Goal: Task Accomplishment & Management: Manage account settings

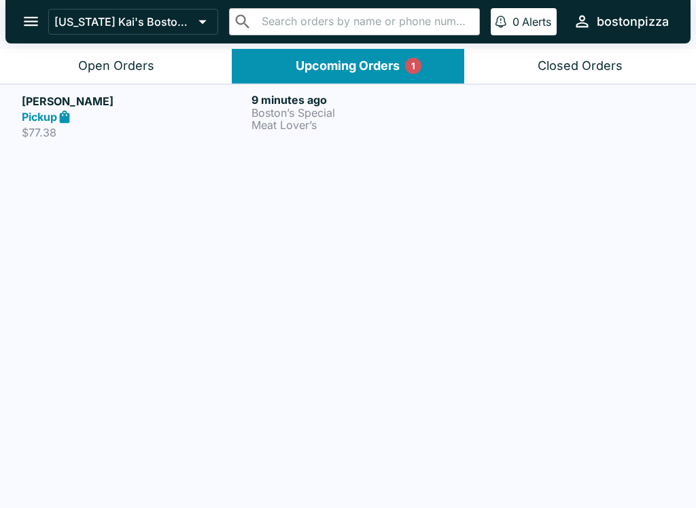
click at [315, 101] on h6 "9 minutes ago" at bounding box center [363, 100] width 224 height 14
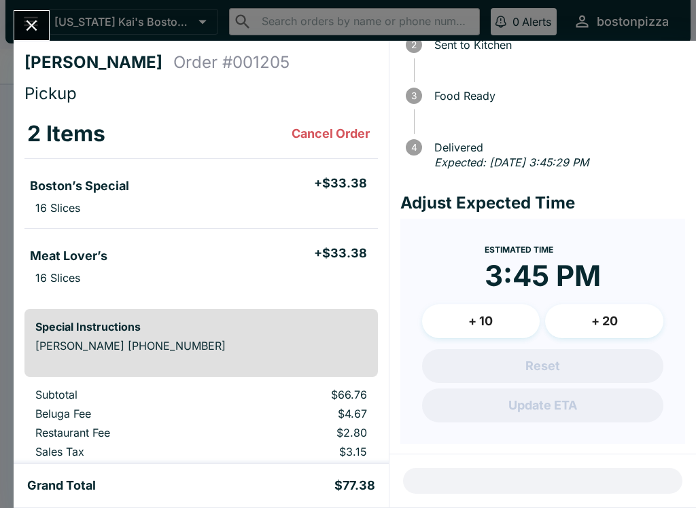
scroll to position [97, 0]
click at [39, 20] on icon "Close" at bounding box center [31, 25] width 18 height 18
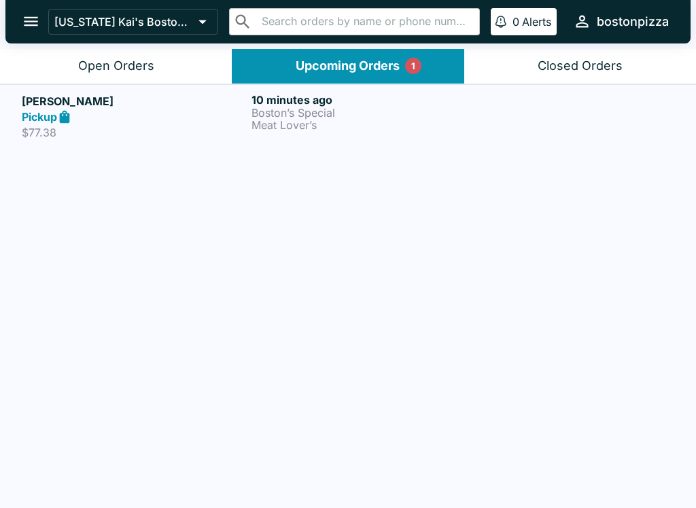
click at [137, 116] on div "Pickup" at bounding box center [134, 117] width 224 height 16
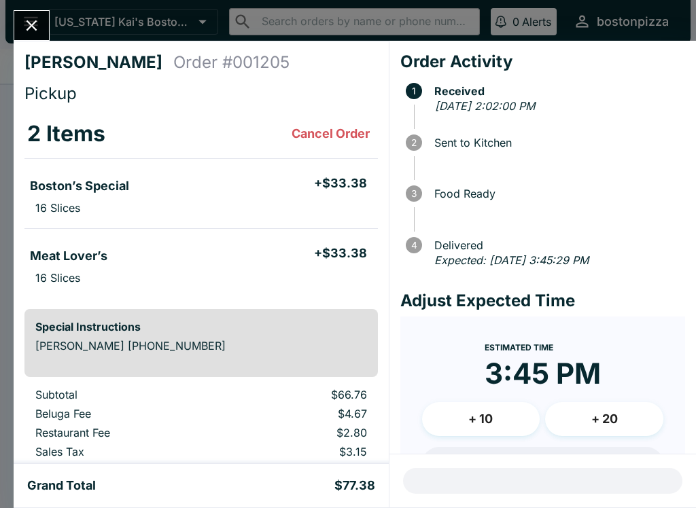
click at [31, 23] on icon "Close" at bounding box center [31, 25] width 18 height 18
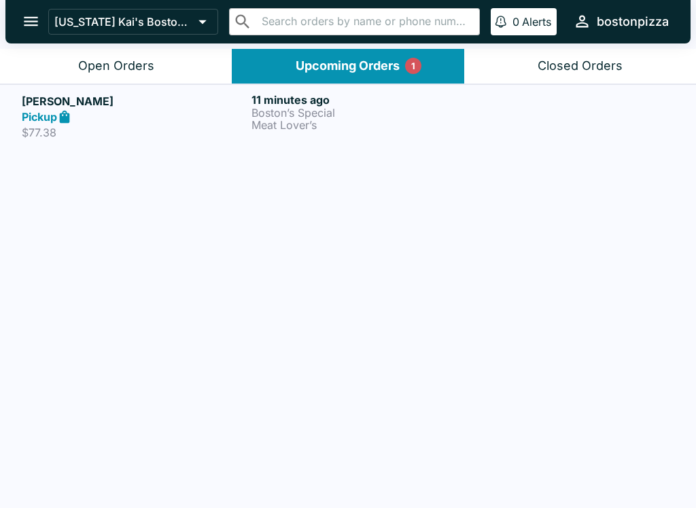
click at [126, 69] on div "Open Orders" at bounding box center [116, 66] width 76 height 16
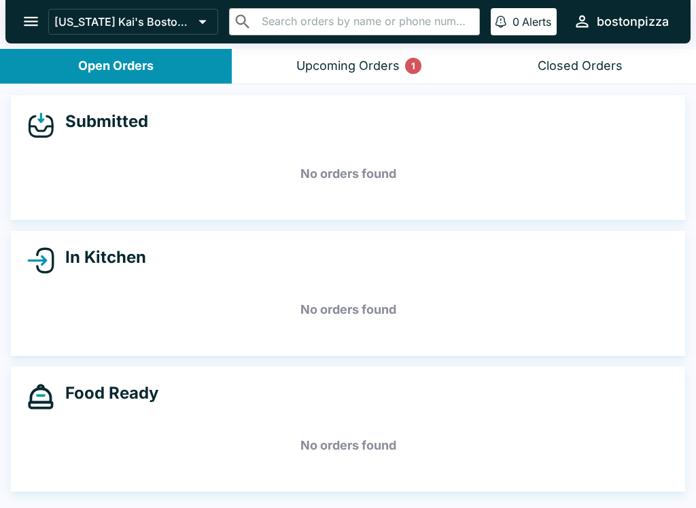
click at [58, 504] on div "Submitted No orders found In Kitchen No orders found Food Ready No orders found" at bounding box center [348, 297] width 696 height 427
click at [230, 315] on h5 "No orders found" at bounding box center [348, 309] width 642 height 49
click at [346, 68] on div "Upcoming Orders 1" at bounding box center [347, 66] width 103 height 16
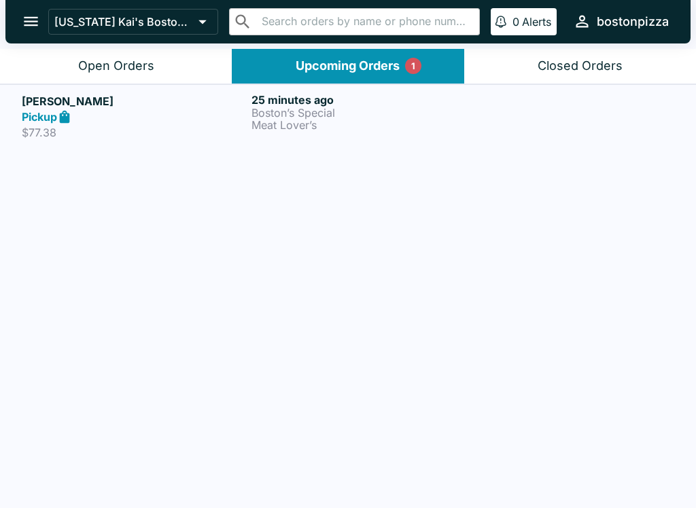
click at [143, 54] on button "Open Orders" at bounding box center [116, 66] width 232 height 35
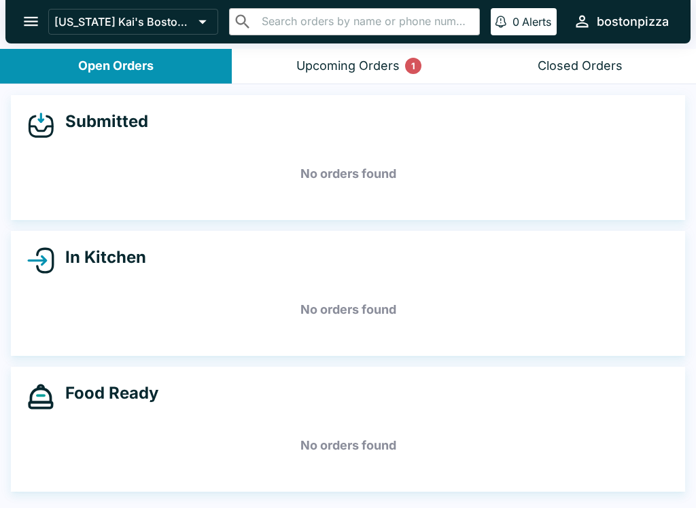
click at [41, 22] on button "open drawer" at bounding box center [31, 21] width 35 height 35
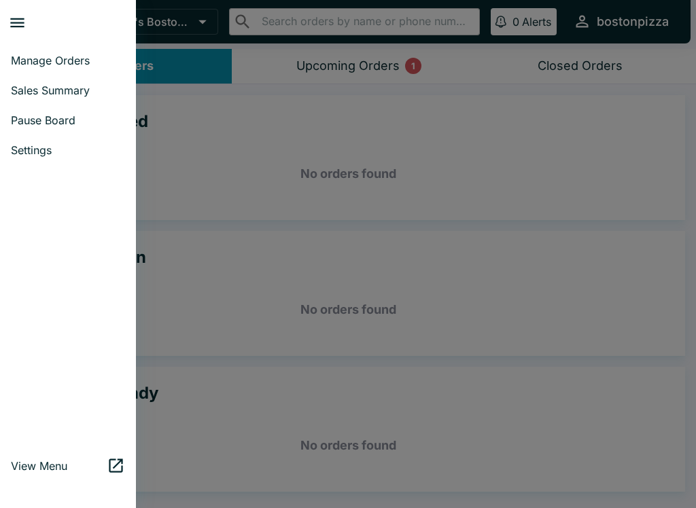
click at [37, 86] on span "Sales Summary" at bounding box center [68, 91] width 114 height 14
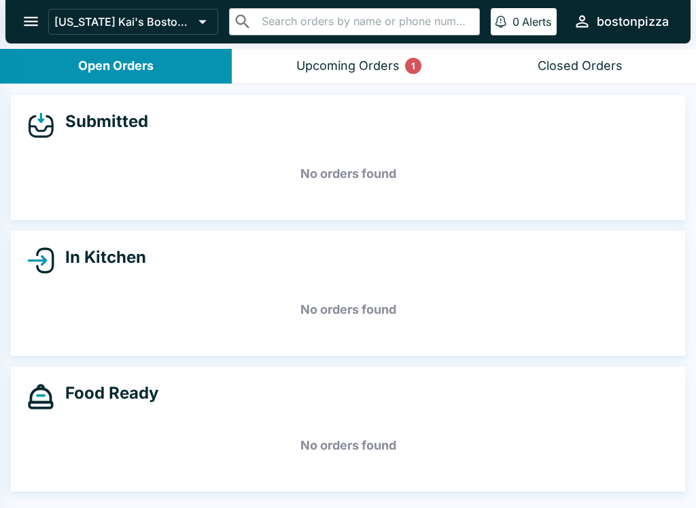
select select "03:00"
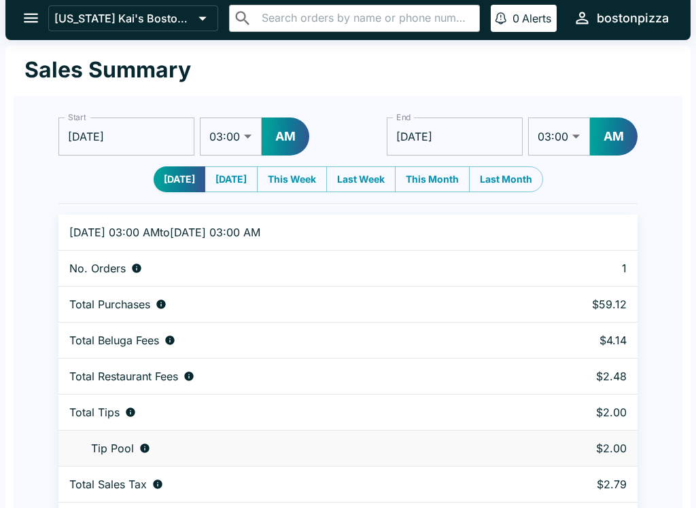
click at [34, 16] on icon "open drawer" at bounding box center [31, 19] width 18 height 18
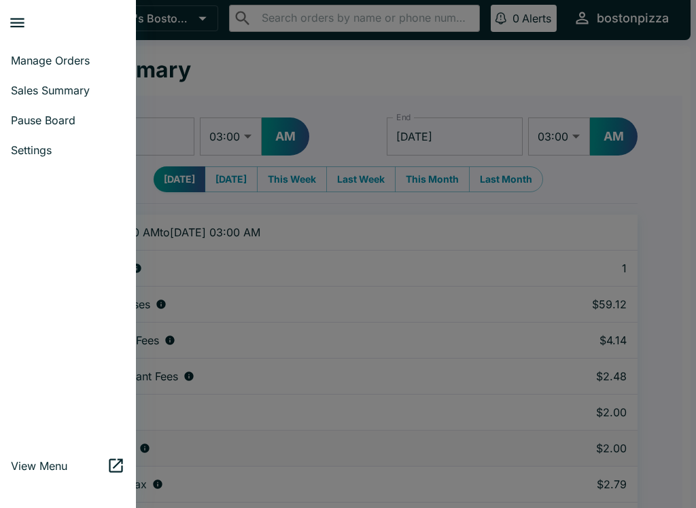
click at [89, 63] on span "Manage Orders" at bounding box center [68, 61] width 114 height 14
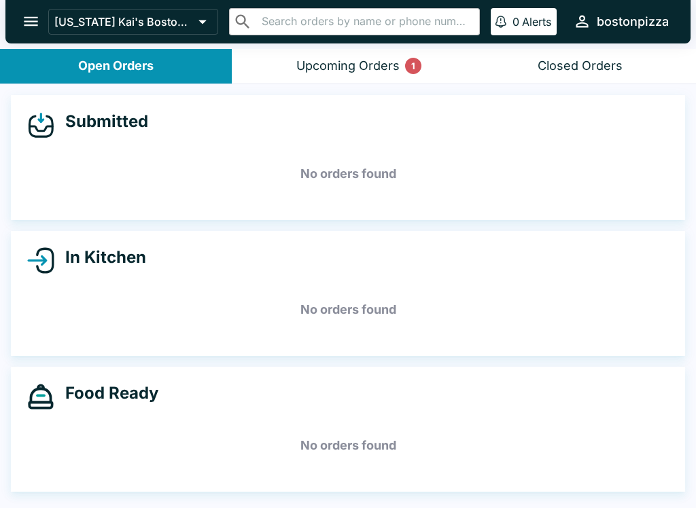
click at [363, 72] on div "Upcoming Orders 1" at bounding box center [347, 66] width 103 height 16
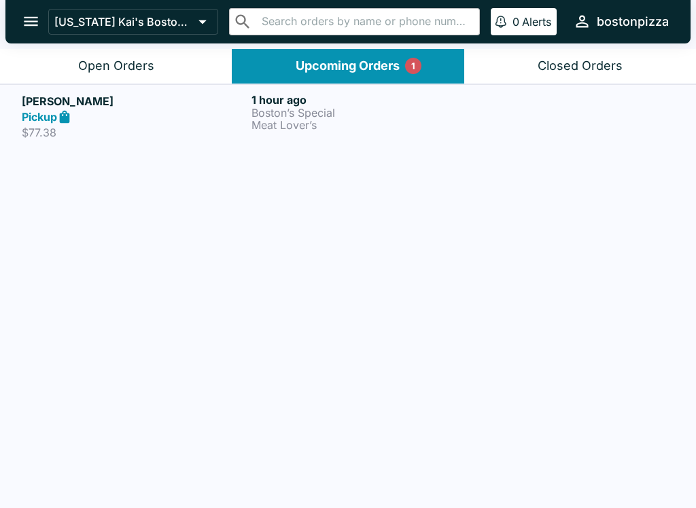
click at [154, 50] on button "Open Orders" at bounding box center [116, 66] width 232 height 35
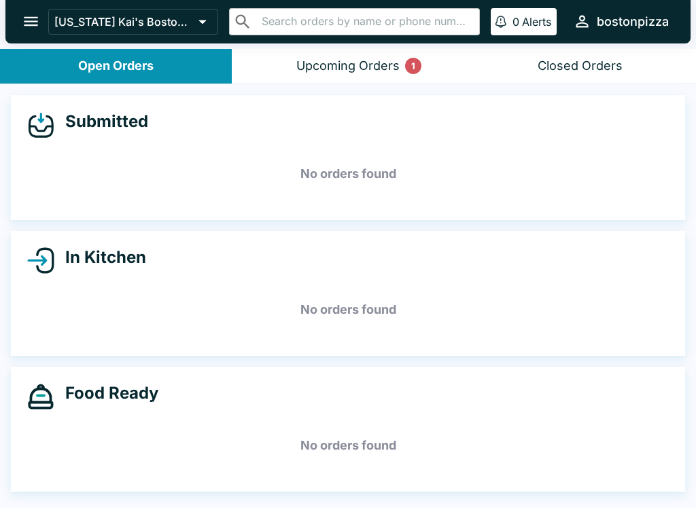
click at [298, 65] on div "Upcoming Orders 1" at bounding box center [347, 66] width 103 height 16
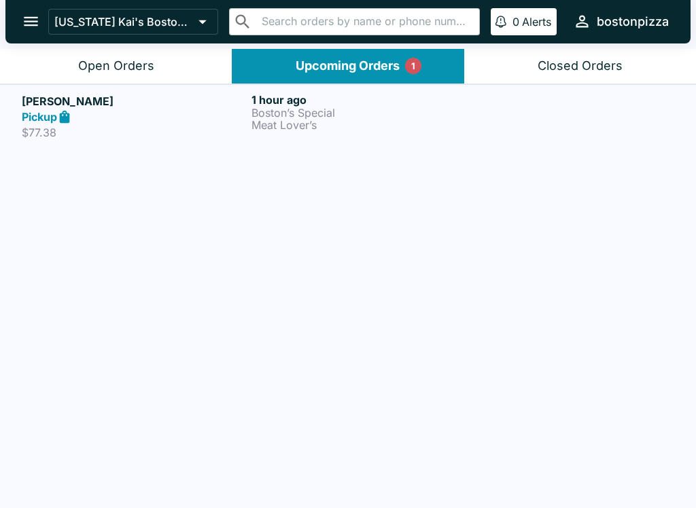
click at [109, 60] on div "Open Orders" at bounding box center [116, 66] width 76 height 16
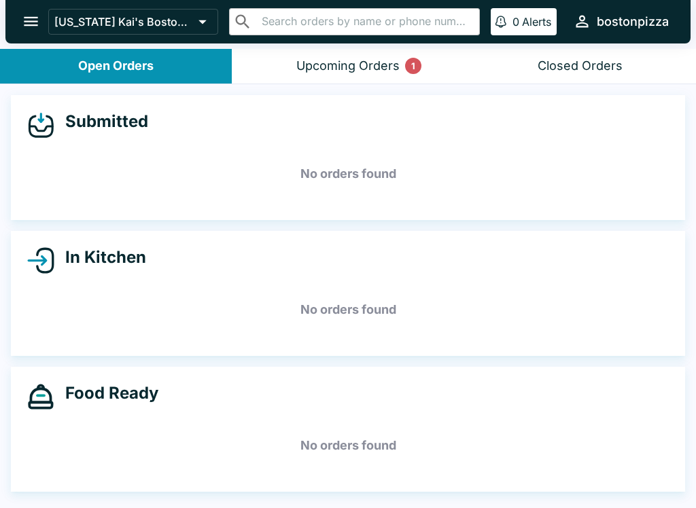
click at [351, 58] on div "Upcoming Orders 1" at bounding box center [347, 66] width 103 height 16
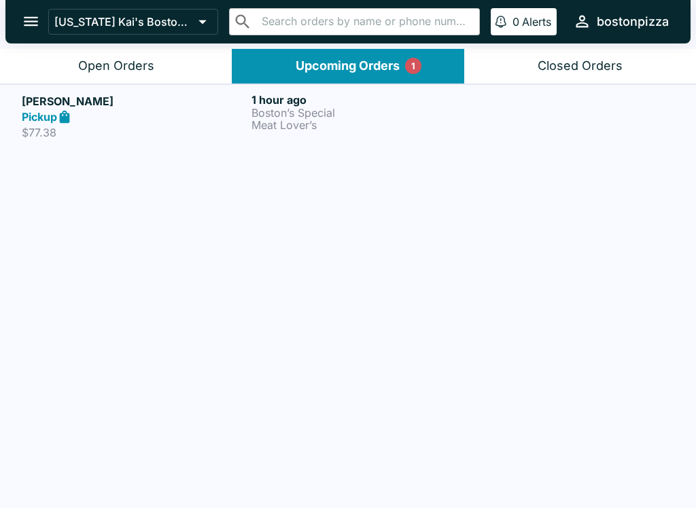
click at [513, 127] on div at bounding box center [578, 116] width 192 height 47
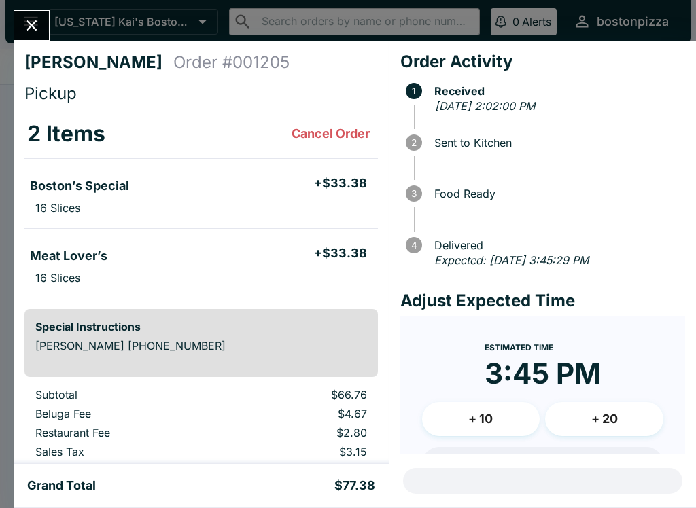
click at [24, 20] on icon "Close" at bounding box center [31, 25] width 18 height 18
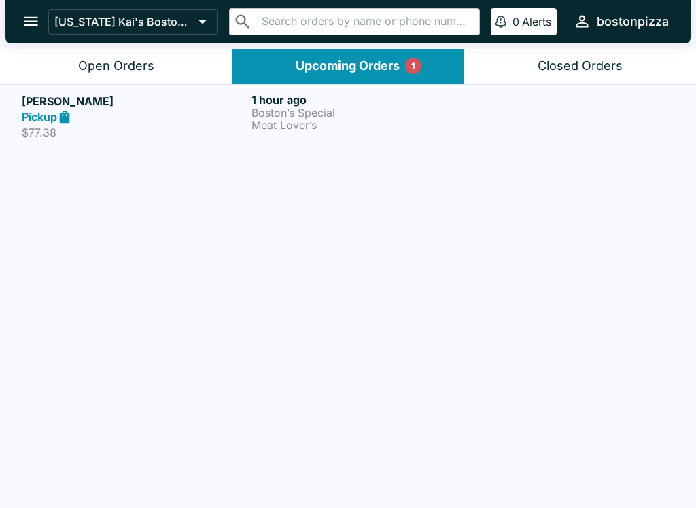
click at [153, 61] on div "Open Orders" at bounding box center [116, 66] width 76 height 16
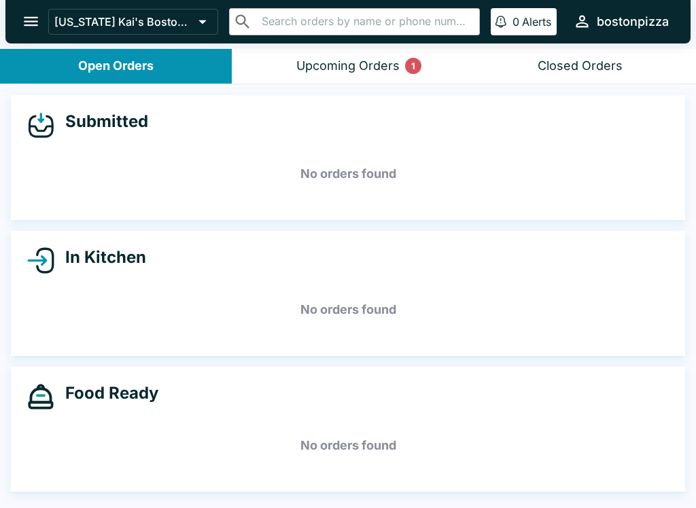
click at [350, 57] on button "Upcoming Orders 1" at bounding box center [348, 66] width 232 height 35
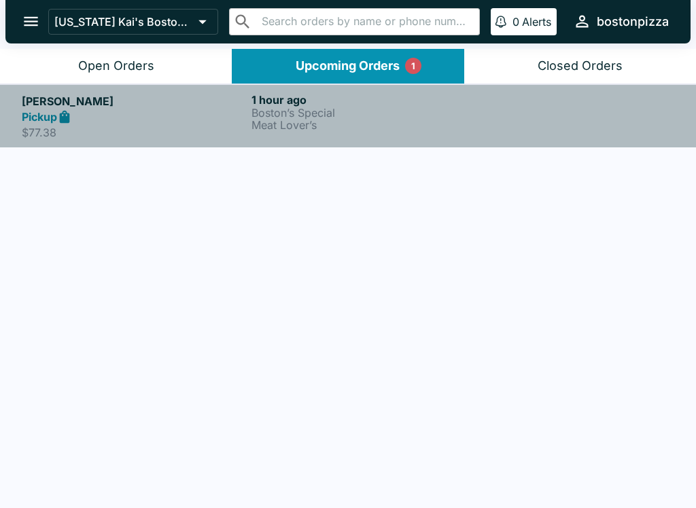
click at [321, 147] on link "[PERSON_NAME] Pickup $77.38 1 hour ago Boston’s Special Meat Lover’s" at bounding box center [348, 116] width 696 height 64
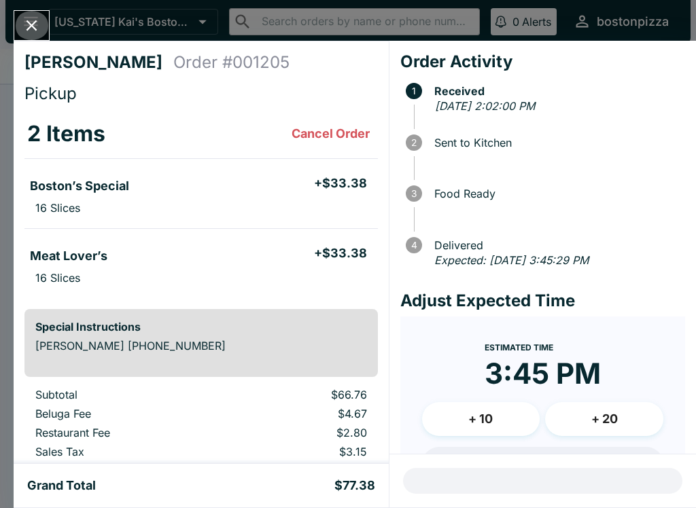
click at [35, 14] on button "Close" at bounding box center [31, 25] width 35 height 29
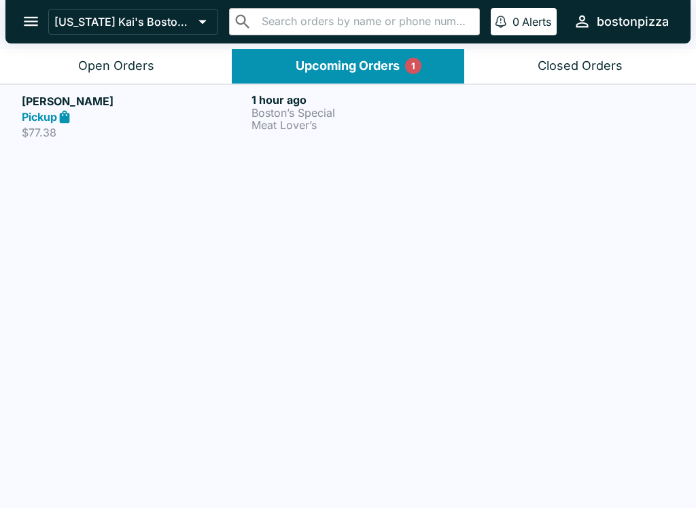
click at [67, 64] on button "Open Orders" at bounding box center [116, 66] width 232 height 35
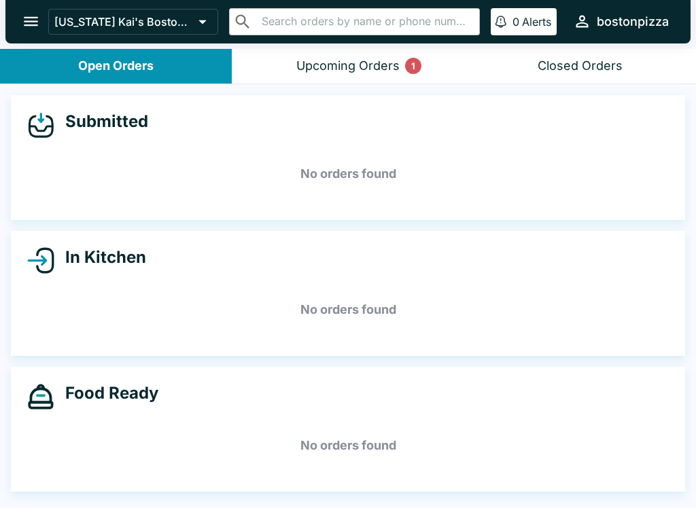
click at [300, 74] on button "Upcoming Orders 1" at bounding box center [348, 66] width 232 height 35
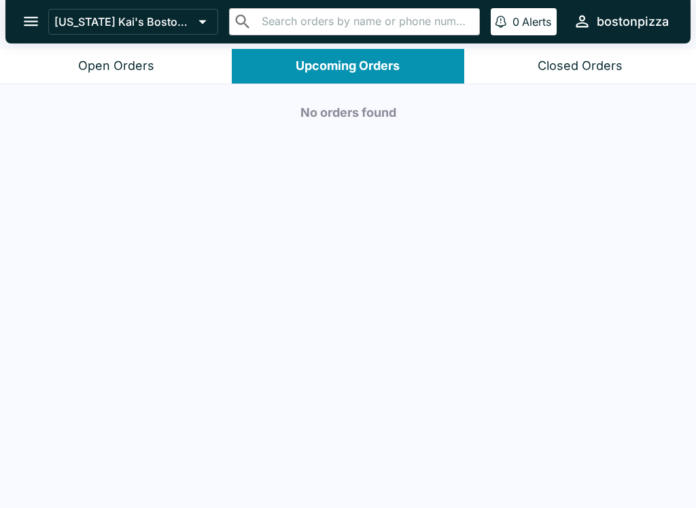
click at [151, 75] on button "Open Orders" at bounding box center [116, 66] width 232 height 35
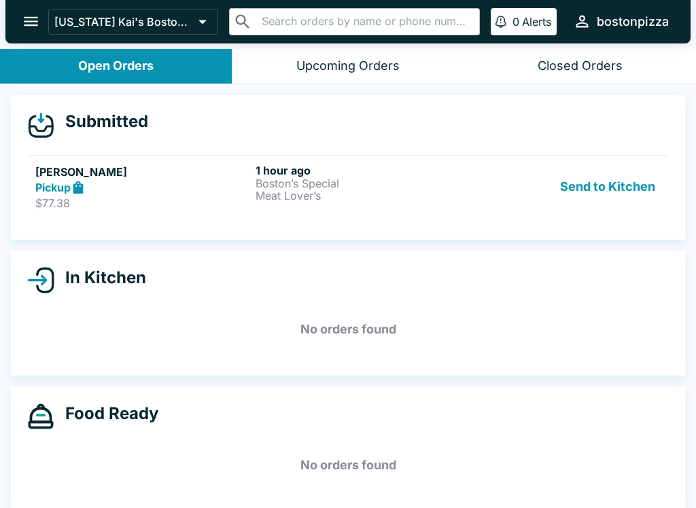
click at [629, 194] on button "Send to Kitchen" at bounding box center [608, 187] width 106 height 47
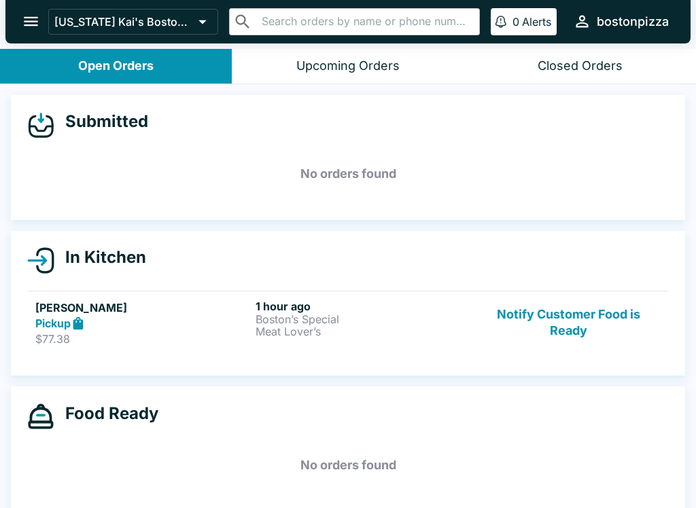
click at [586, 328] on button "Notify Customer Food is Ready" at bounding box center [568, 323] width 184 height 47
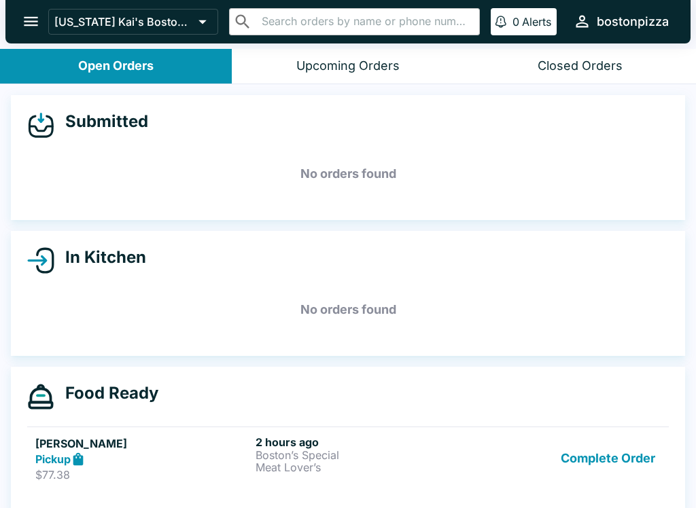
click at [309, 465] on p "Meat Lover’s" at bounding box center [363, 467] width 215 height 12
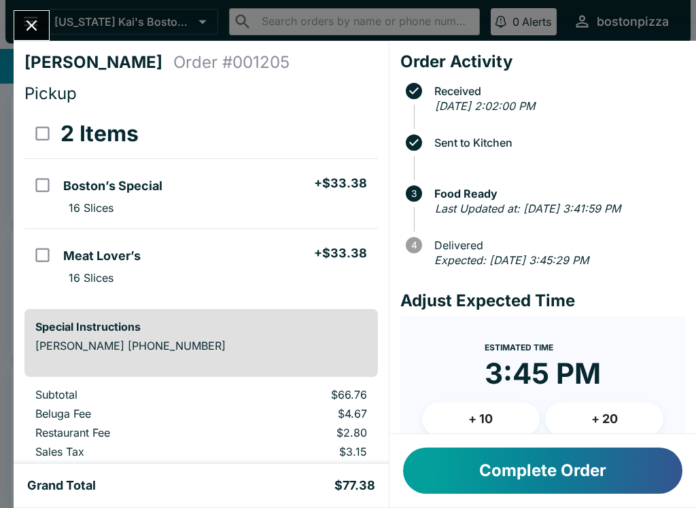
click at [38, 39] on button "Close" at bounding box center [31, 25] width 35 height 29
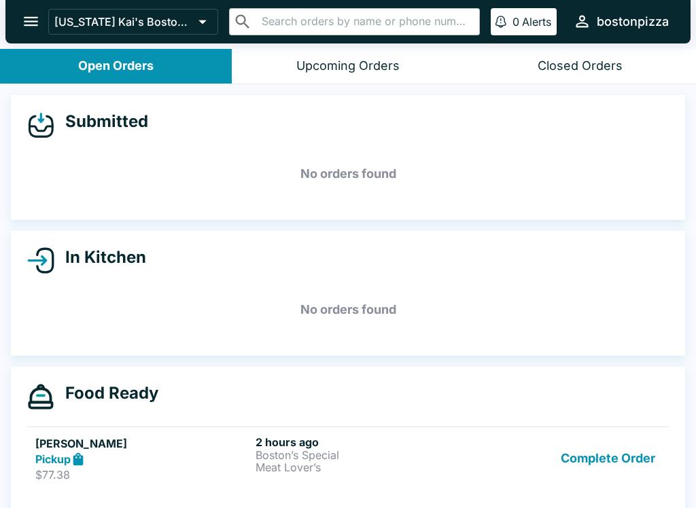
click at [153, 442] on h5 "[PERSON_NAME]" at bounding box center [142, 444] width 215 height 16
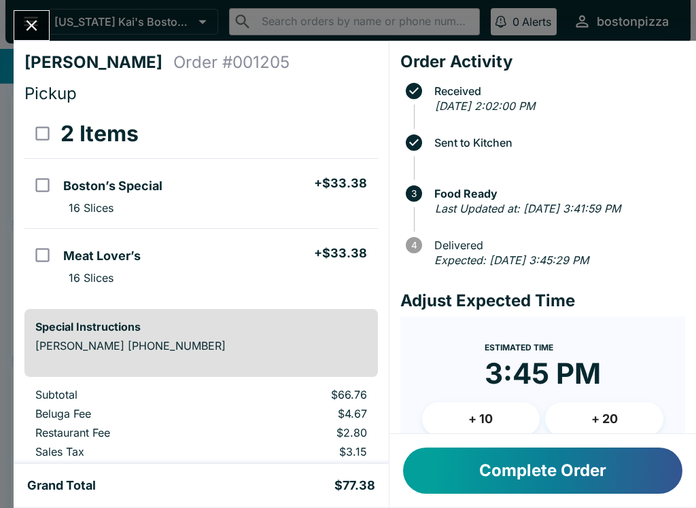
scroll to position [-1, 0]
click at [43, 20] on button "Close" at bounding box center [31, 25] width 35 height 29
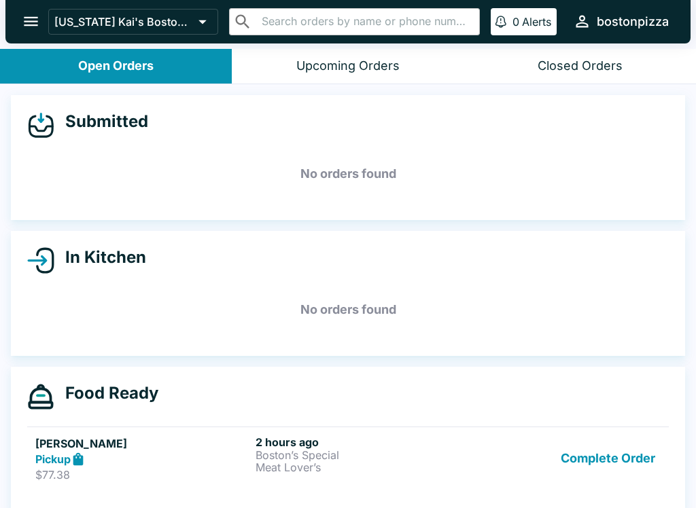
click at [183, 444] on h5 "[PERSON_NAME]" at bounding box center [142, 444] width 215 height 16
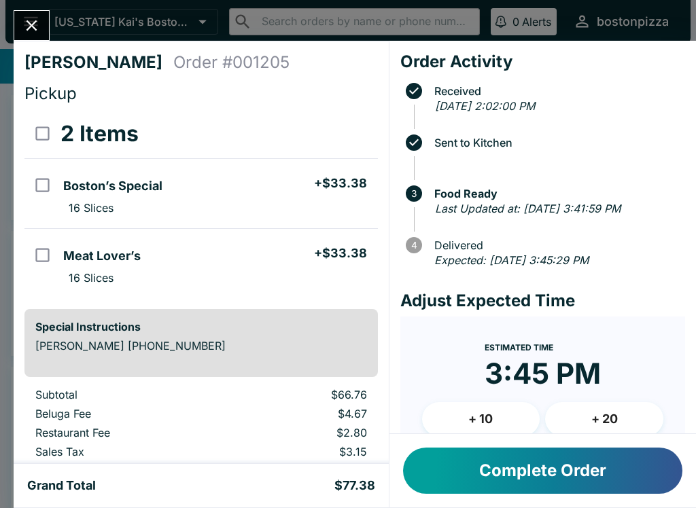
click at [514, 489] on button "Complete Order" at bounding box center [542, 471] width 279 height 46
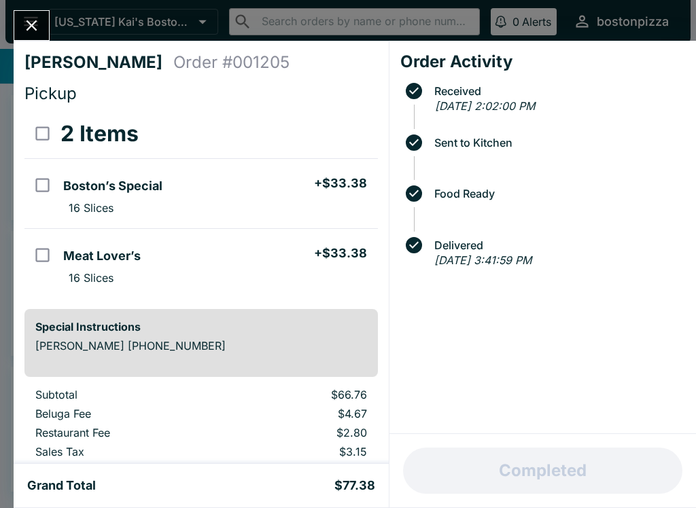
click at [31, 31] on icon "Close" at bounding box center [31, 25] width 18 height 18
